Goal: Check status: Check status

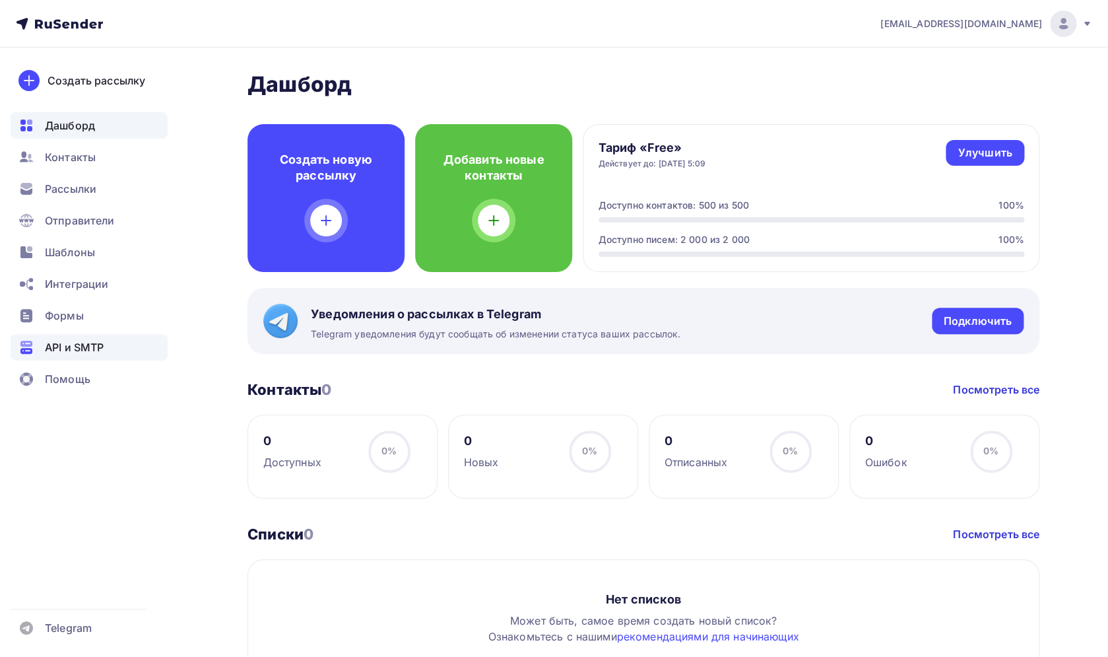
click at [95, 341] on span "API и SMTP" at bounding box center [74, 347] width 59 height 16
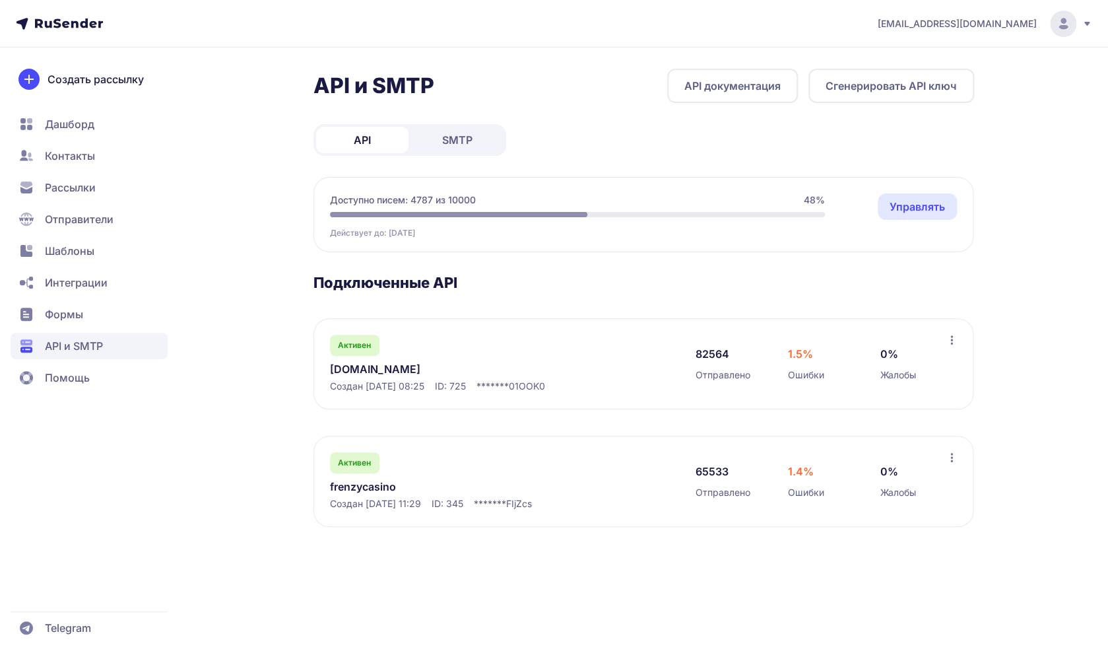
click at [566, 209] on div "Доступно писем: 4787 из 10000 48% Действует до: [DATE] Управлять" at bounding box center [577, 215] width 495 height 45
click at [452, 196] on span "Доступно писем: 4787 из 10000" at bounding box center [403, 199] width 146 height 13
click at [364, 361] on div "Активен frenzymails.com Создан 04.04.2024, 08:25 ID: 725 ******* 01OOK0" at bounding box center [499, 364] width 339 height 58
click at [372, 364] on link "frenzymails.com" at bounding box center [465, 369] width 271 height 16
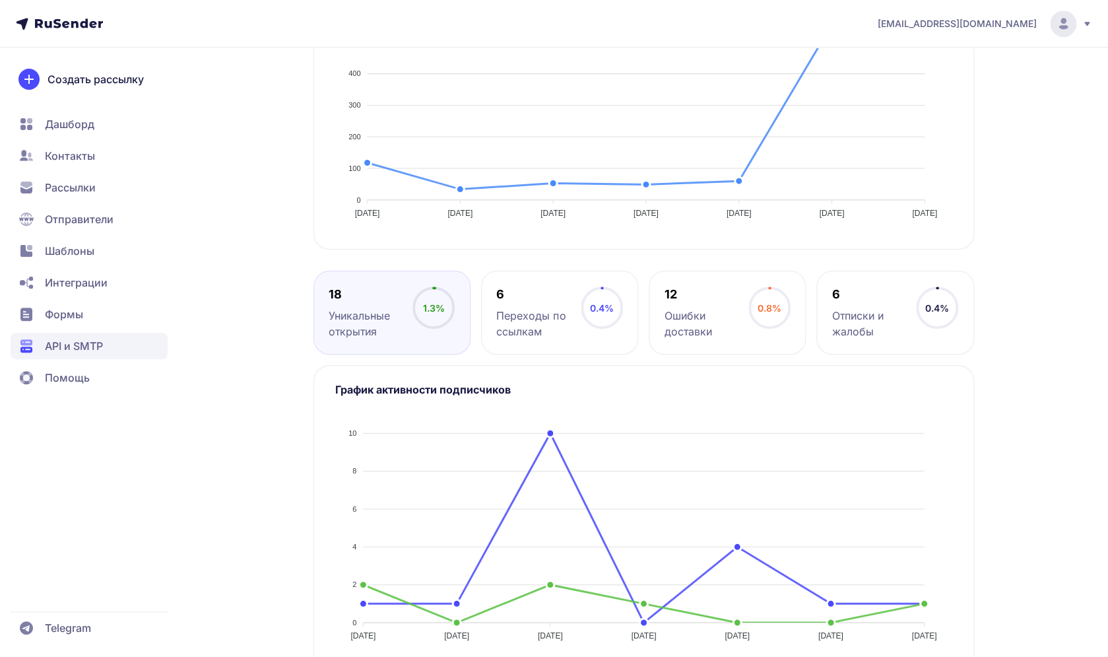
scroll to position [369, 0]
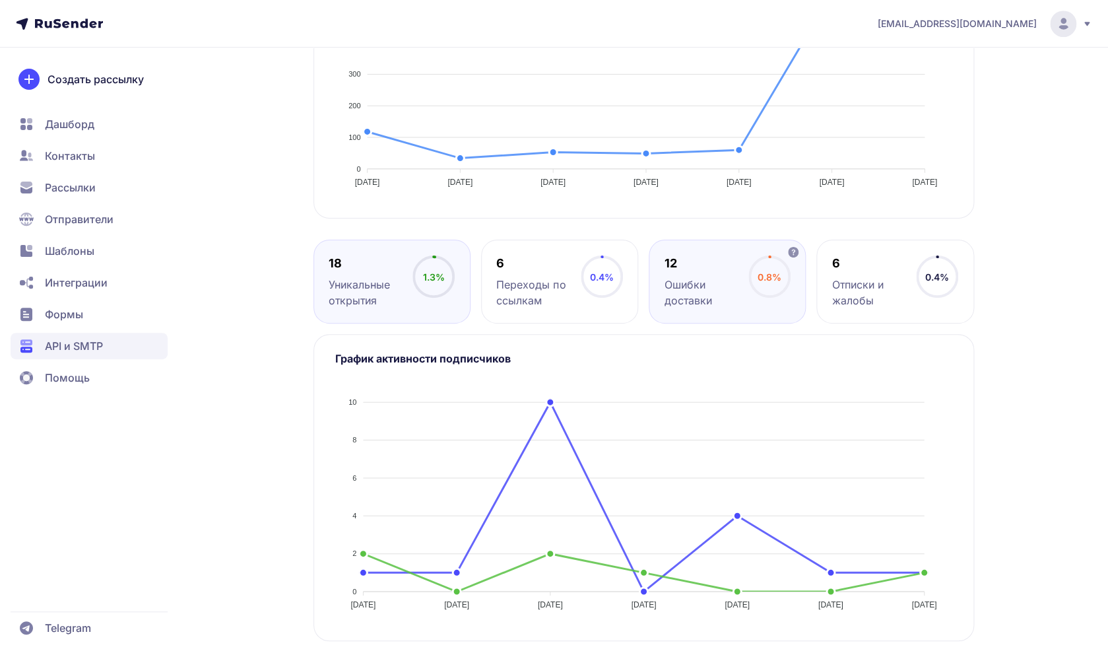
click at [722, 304] on div "Ошибки доставки" at bounding box center [707, 293] width 84 height 32
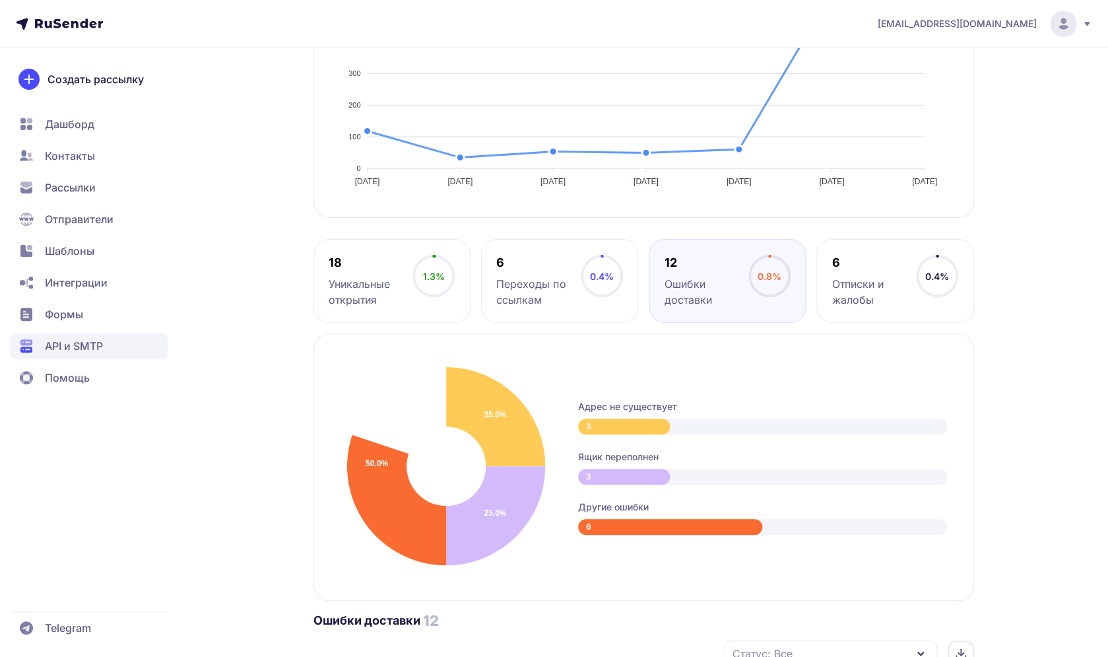
click at [348, 277] on div "Уникальные открытия" at bounding box center [371, 292] width 84 height 32
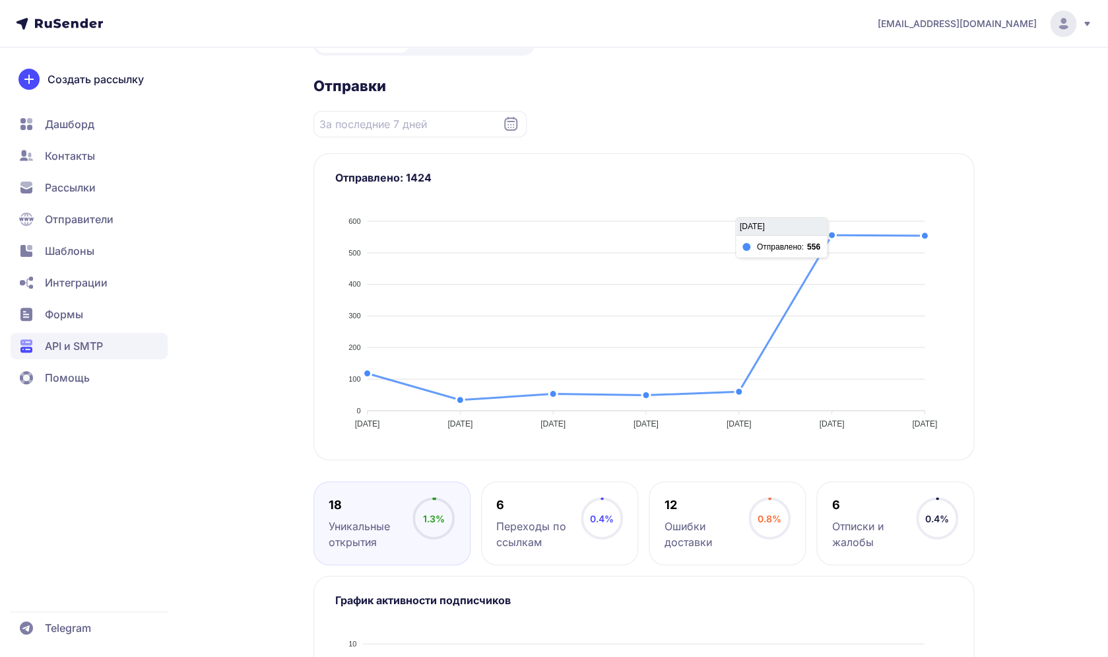
scroll to position [0, 0]
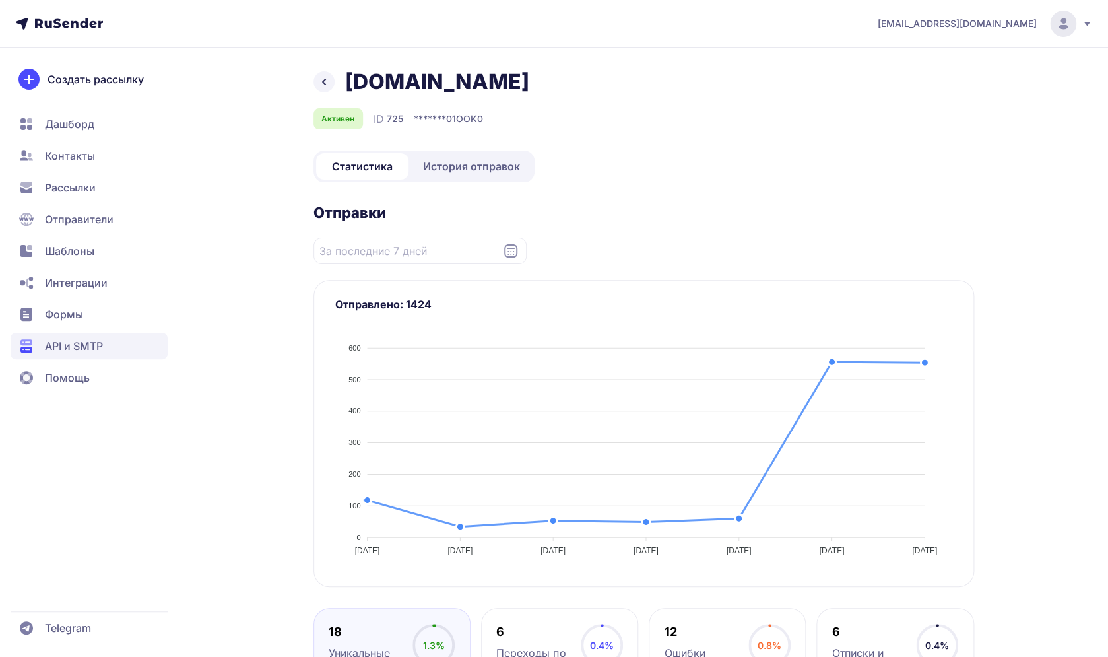
click at [457, 180] on div "Статистика История отправок" at bounding box center [423, 166] width 221 height 32
click at [460, 173] on span "История отправок" at bounding box center [471, 166] width 97 height 16
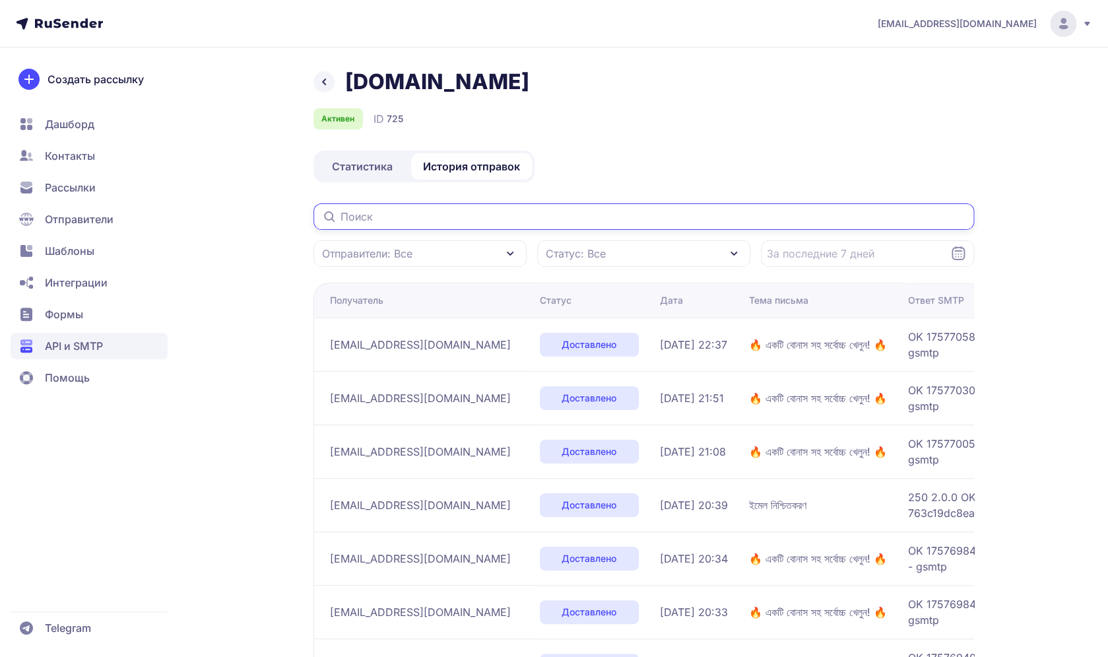
click at [545, 222] on input "text" at bounding box center [643, 216] width 661 height 26
paste input "rhhhs15320@gmail.com"
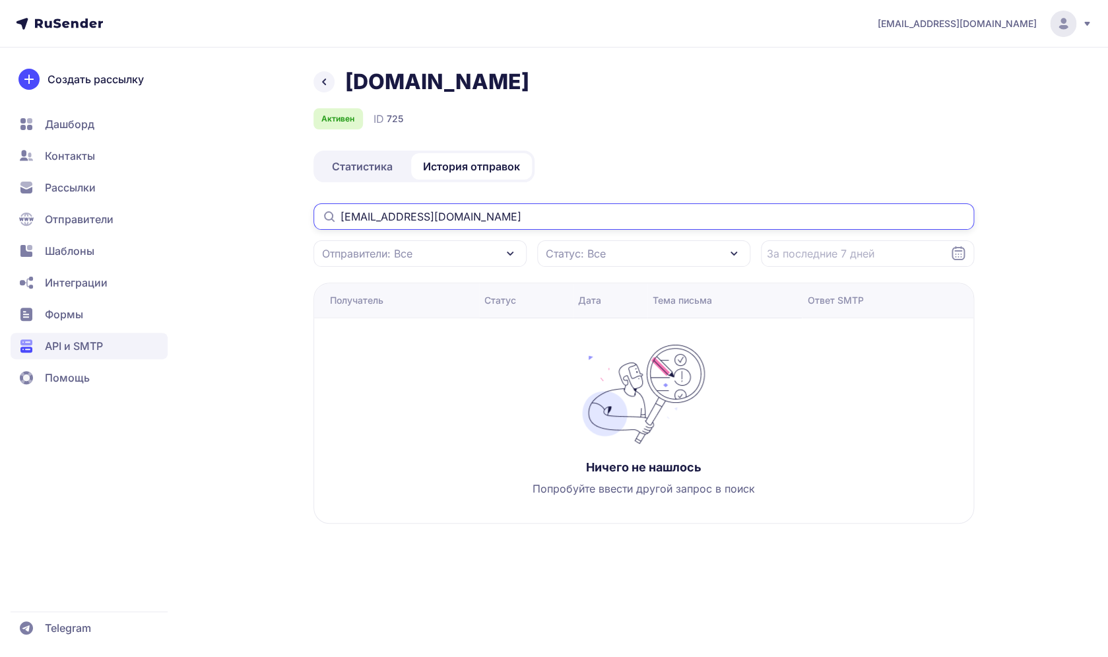
drag, startPoint x: 398, startPoint y: 214, endPoint x: 634, endPoint y: 222, distance: 235.7
click at [631, 222] on input "rhhhs15320@gmail.com" at bounding box center [643, 216] width 661 height 26
type input "rhhhs15320"
